Goal: Check status: Check status

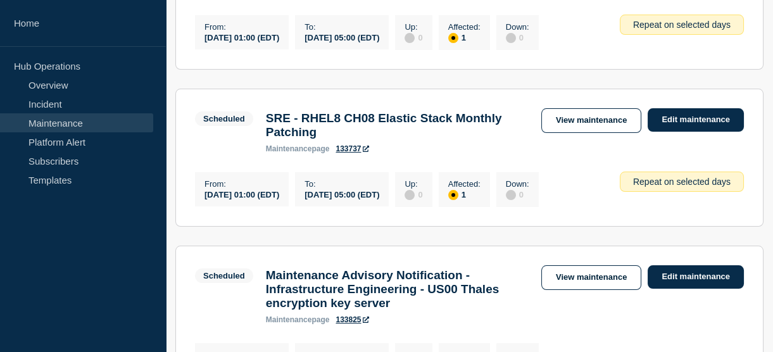
click at [34, 124] on link "Maintenance" at bounding box center [76, 122] width 153 height 19
click at [51, 90] on link "Overview" at bounding box center [76, 84] width 153 height 19
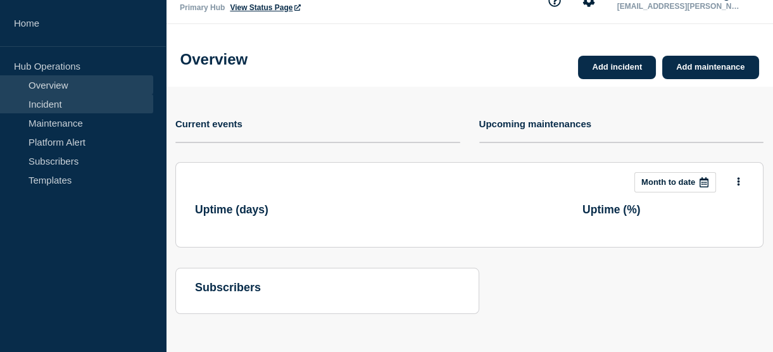
scroll to position [51, 0]
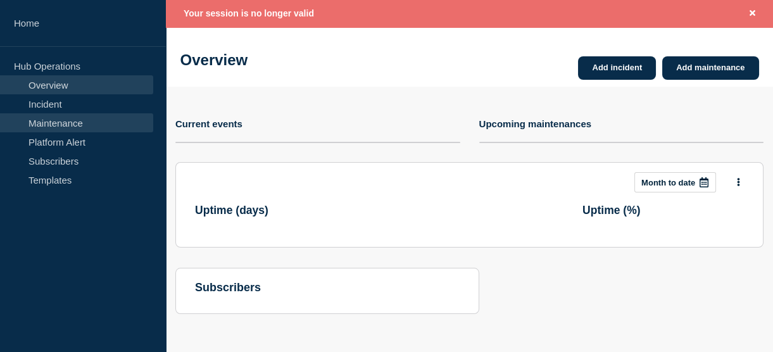
click at [61, 125] on link "Maintenance" at bounding box center [76, 122] width 153 height 19
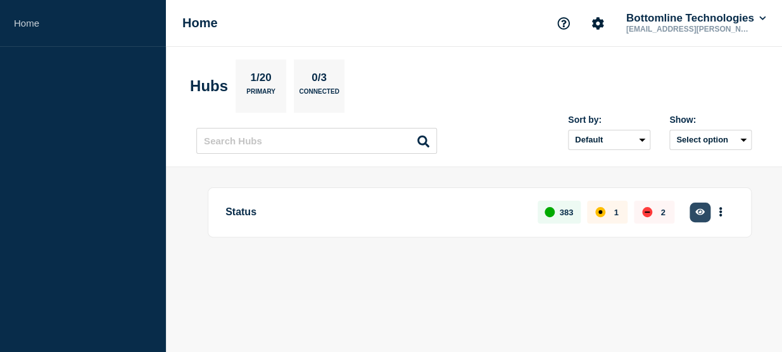
click at [696, 210] on icon "button" at bounding box center [699, 212] width 9 height 6
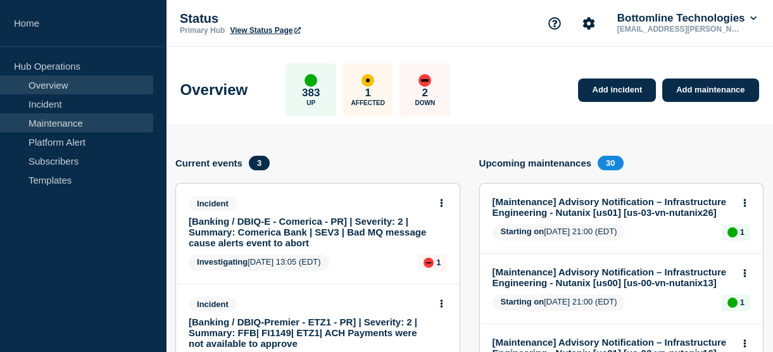
click at [46, 117] on link "Maintenance" at bounding box center [76, 122] width 153 height 19
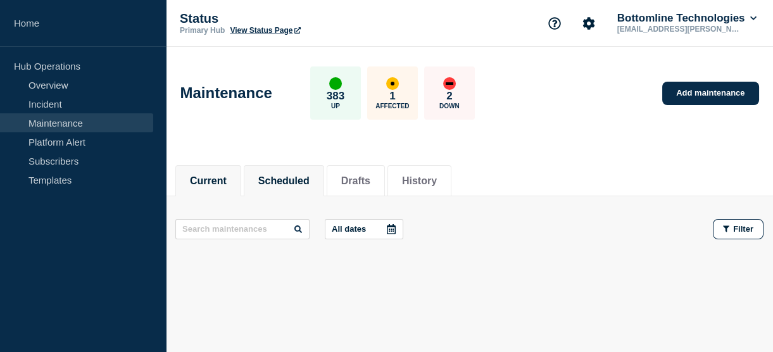
click at [300, 182] on button "Scheduled" at bounding box center [283, 180] width 51 height 11
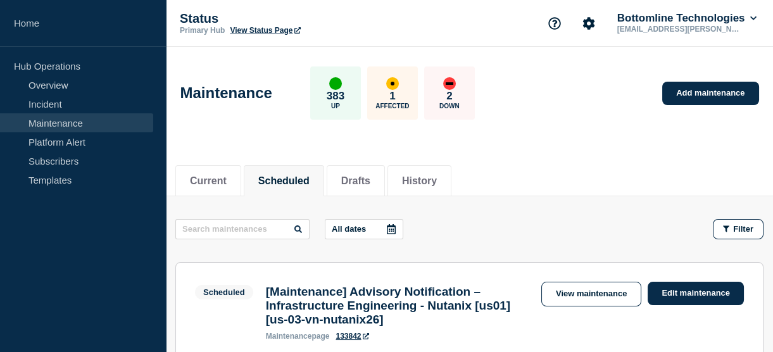
click at [395, 224] on icon at bounding box center [391, 229] width 10 height 10
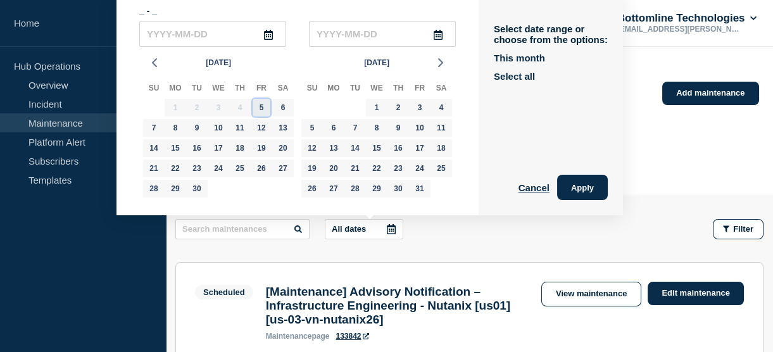
click at [265, 107] on div "5" at bounding box center [262, 108] width 18 height 18
type input "2025-09-05"
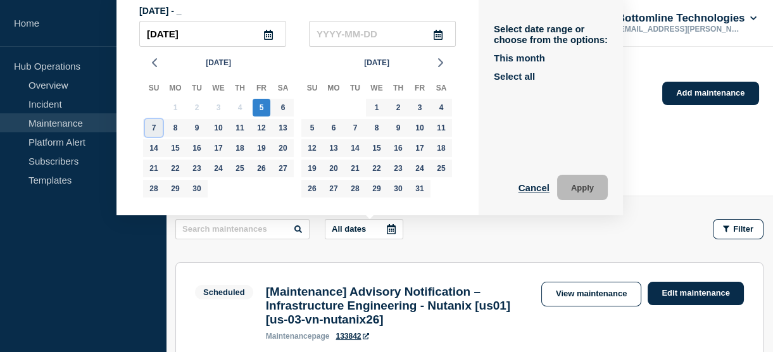
click at [153, 130] on div "7" at bounding box center [154, 128] width 18 height 18
type input "2025-09-07"
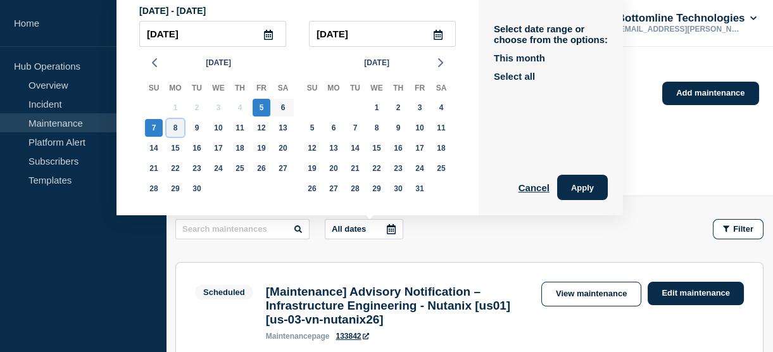
click at [180, 129] on div "8" at bounding box center [176, 128] width 18 height 18
type input "2025-09-08"
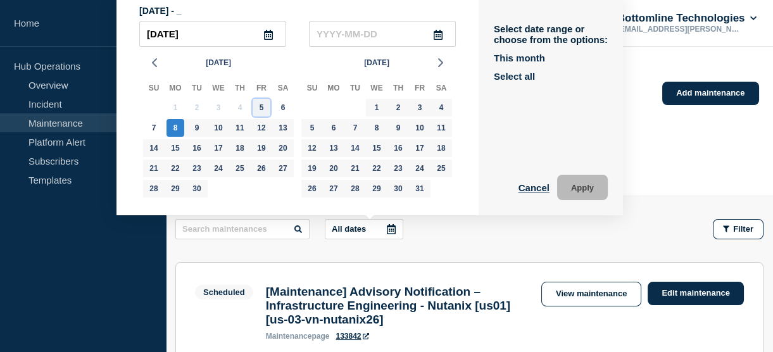
click at [260, 106] on div "5" at bounding box center [262, 108] width 18 height 18
type input "2025-09-05"
type input "2025-09-08"
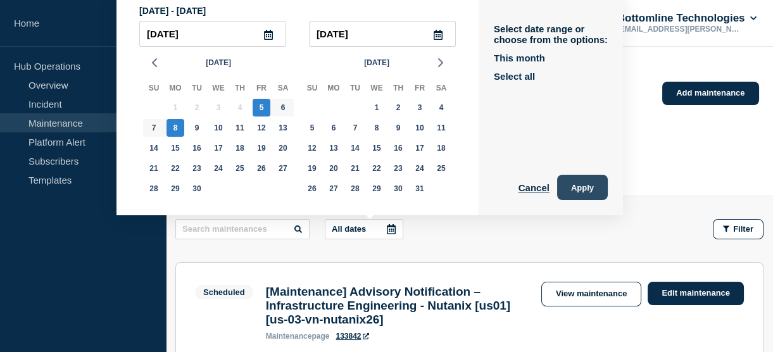
click at [578, 192] on button "Apply" at bounding box center [582, 187] width 51 height 25
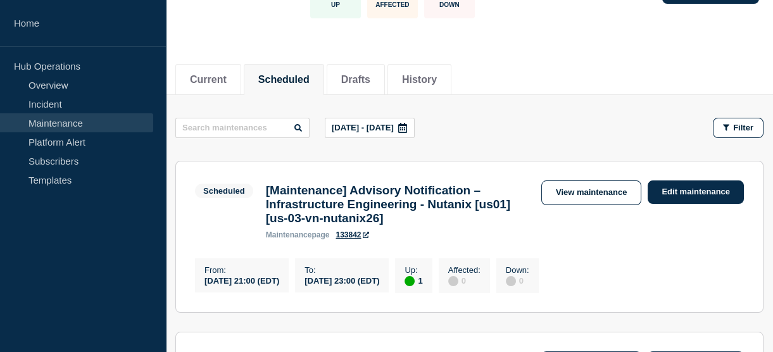
scroll to position [111, 0]
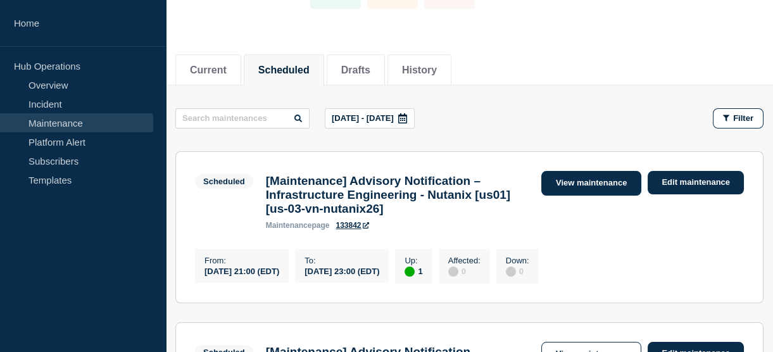
click at [572, 186] on link "View maintenance" at bounding box center [591, 183] width 100 height 25
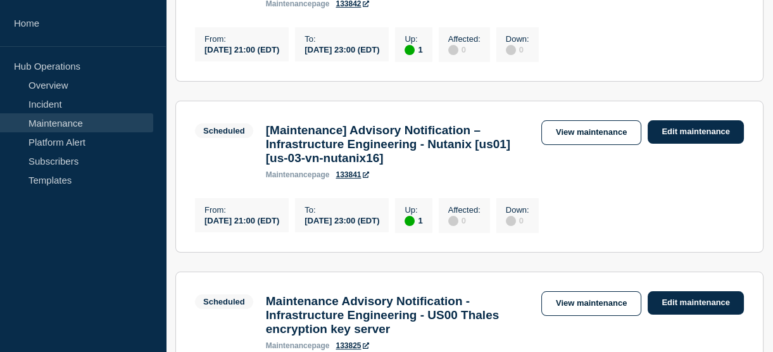
scroll to position [339, 0]
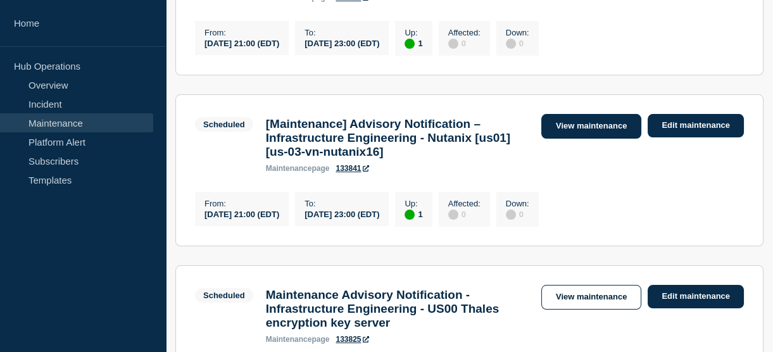
click at [575, 137] on link "View maintenance" at bounding box center [591, 126] width 100 height 25
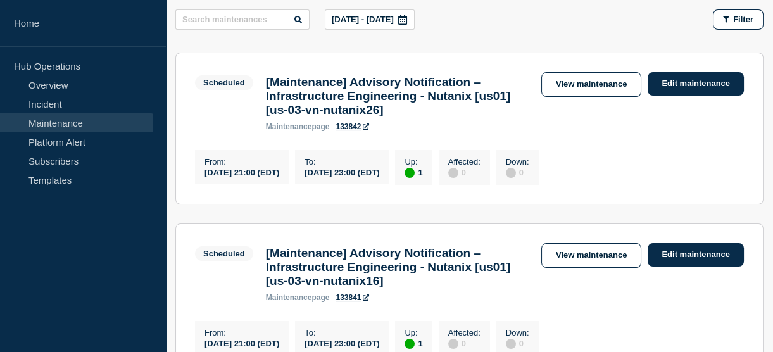
scroll to position [212, 0]
